Goal: Use online tool/utility: Utilize a website feature to perform a specific function

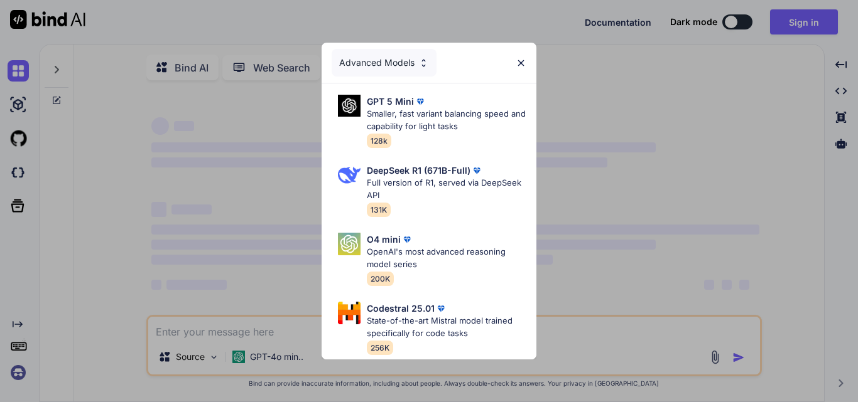
type textarea "x"
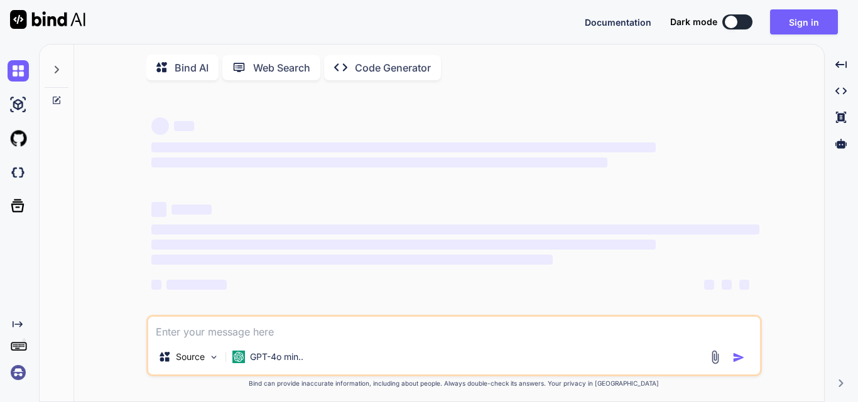
type textarea "x"
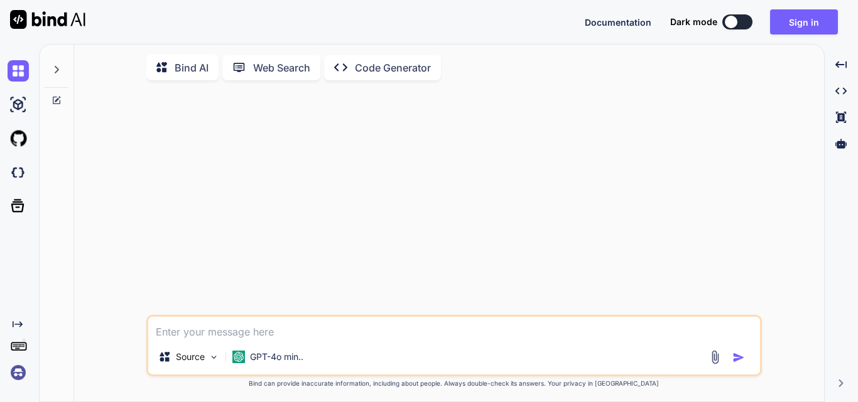
click at [785, 160] on div "Source GPT-4o min.. Created with Bind Always check its answers. Privacy in Bind…" at bounding box center [454, 246] width 740 height 313
paste textarea "RÉCUPÉRATION DE DONNÉES SUR RAID ET DISQUE DUR DATA DONNÉES Récupération de don…"
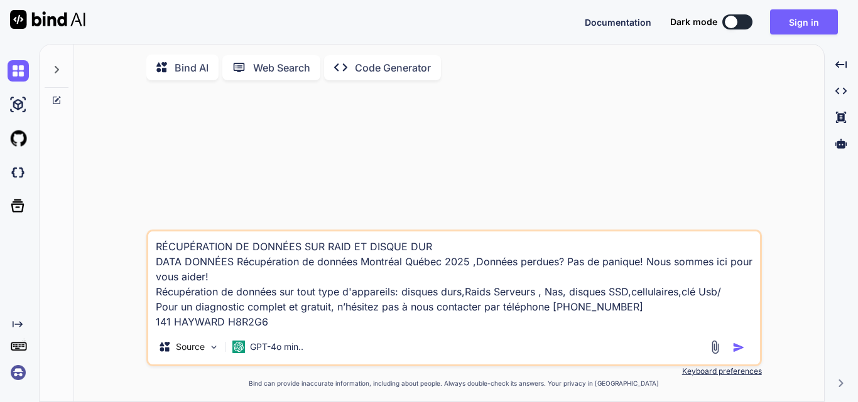
type textarea "RÉCUPÉRATION DE DONNÉES SUR RAID ET DISQUE DUR DATA DONNÉES Récupération de don…"
click at [743, 352] on img "button" at bounding box center [738, 348] width 13 height 13
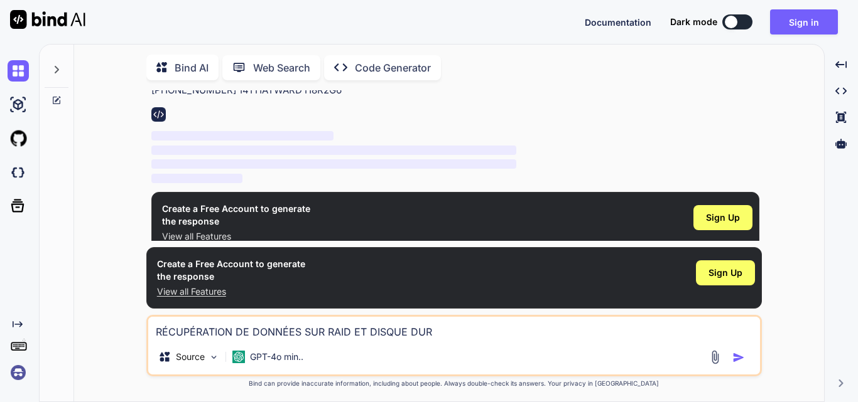
scroll to position [5, 0]
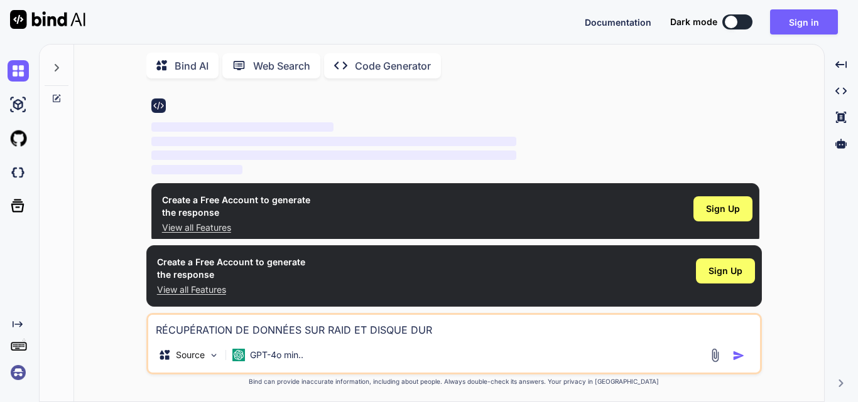
click at [182, 67] on p "Bind AI" at bounding box center [192, 65] width 34 height 15
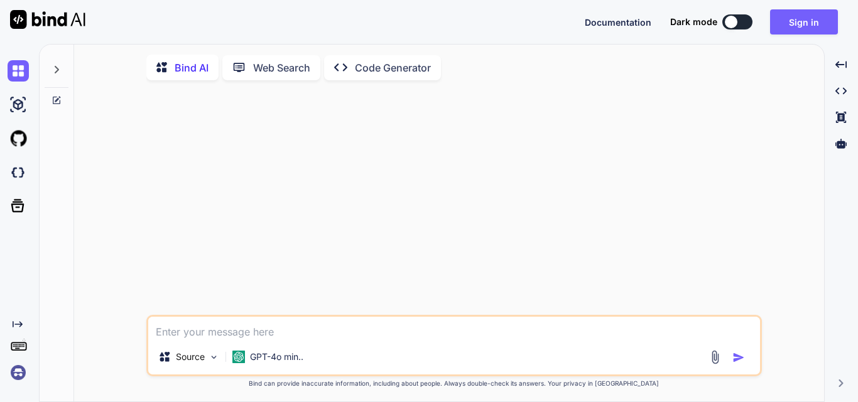
click at [261, 71] on p "Web Search" at bounding box center [281, 67] width 57 height 15
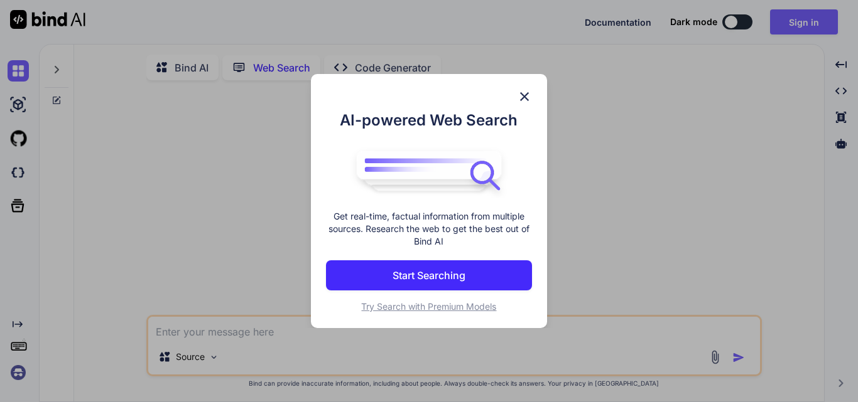
scroll to position [5, 0]
click at [499, 284] on button "Start Searching" at bounding box center [429, 276] width 206 height 30
